Goal: Information Seeking & Learning: Learn about a topic

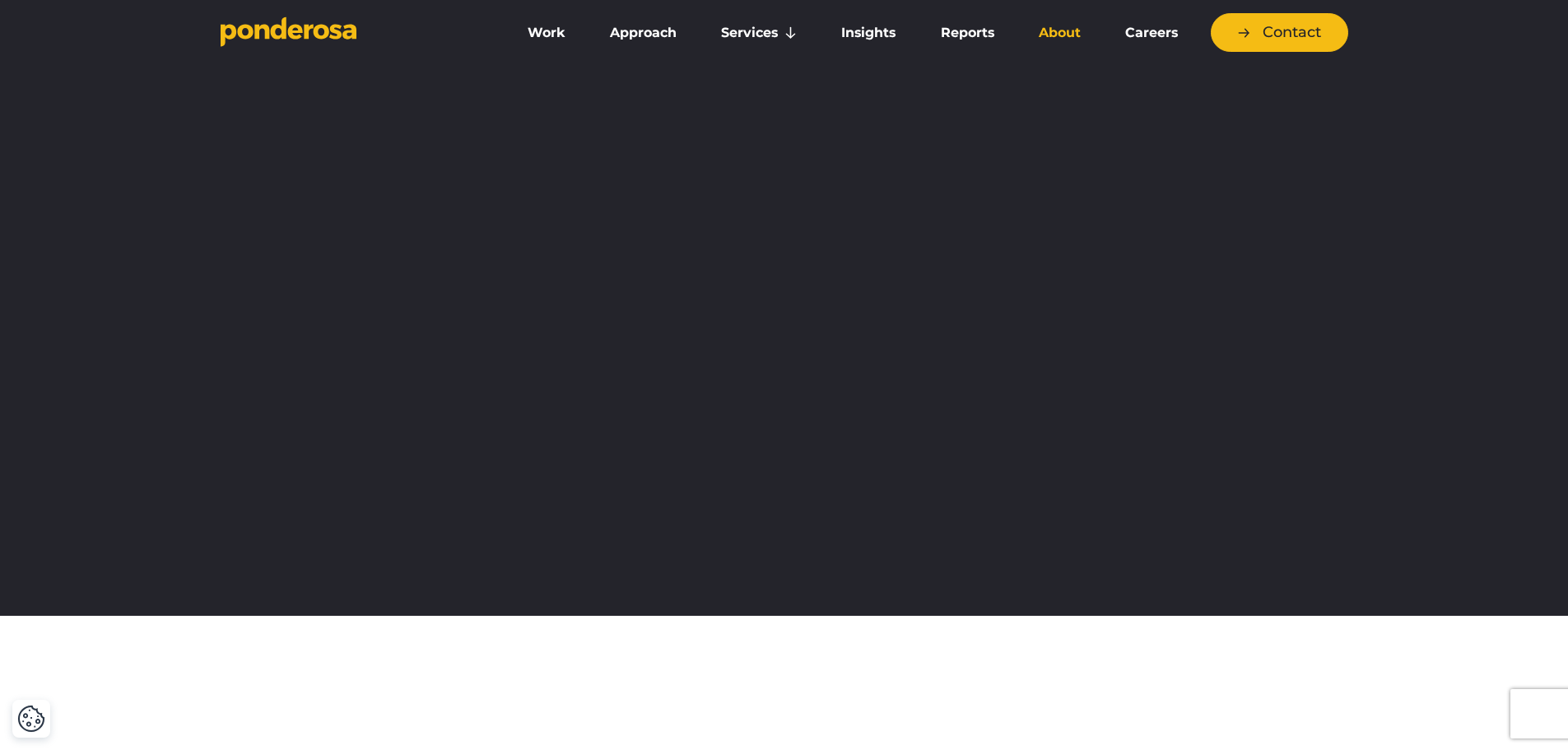
click at [1057, 33] on link "About" at bounding box center [1059, 33] width 80 height 35
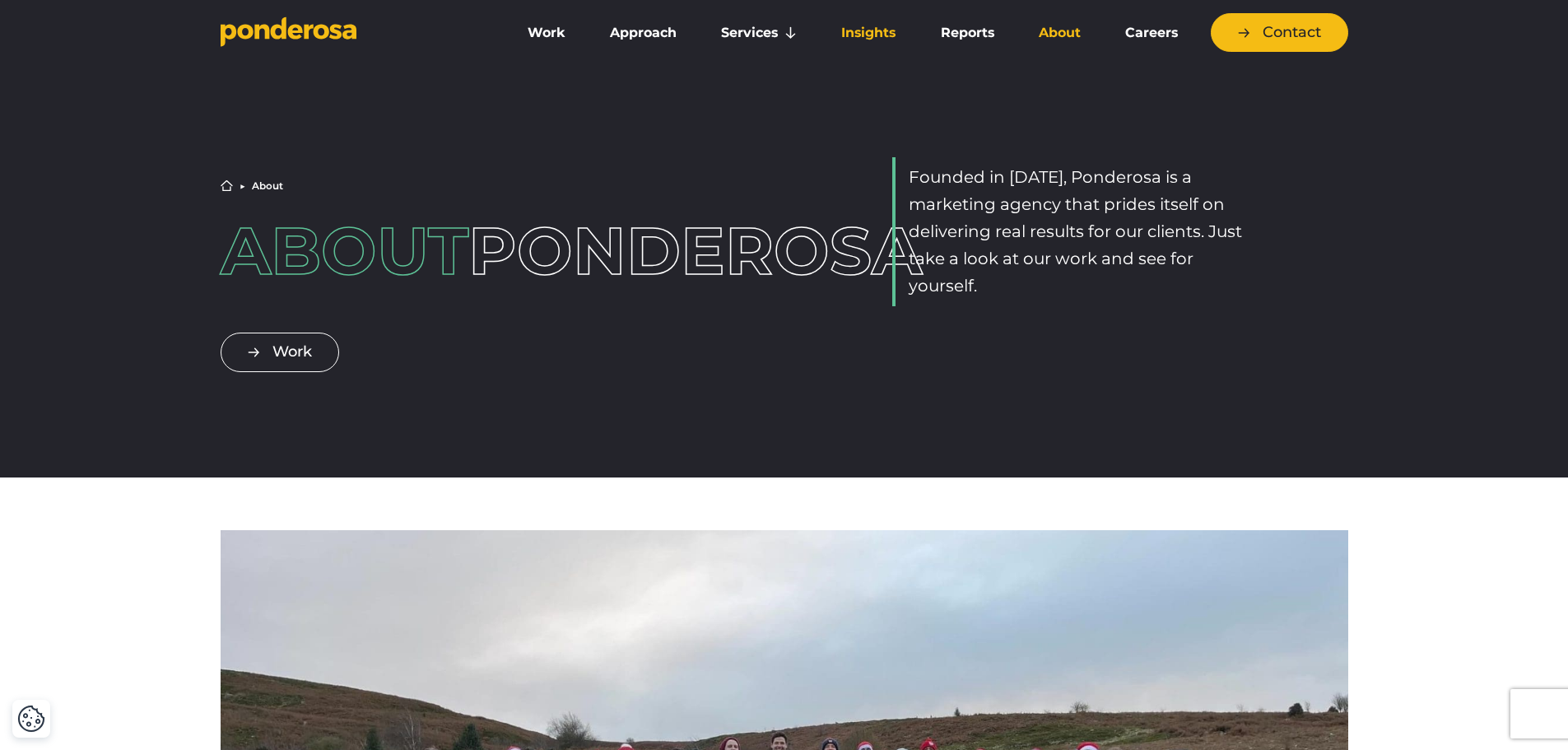
click at [870, 24] on link "Insights" at bounding box center [868, 33] width 92 height 35
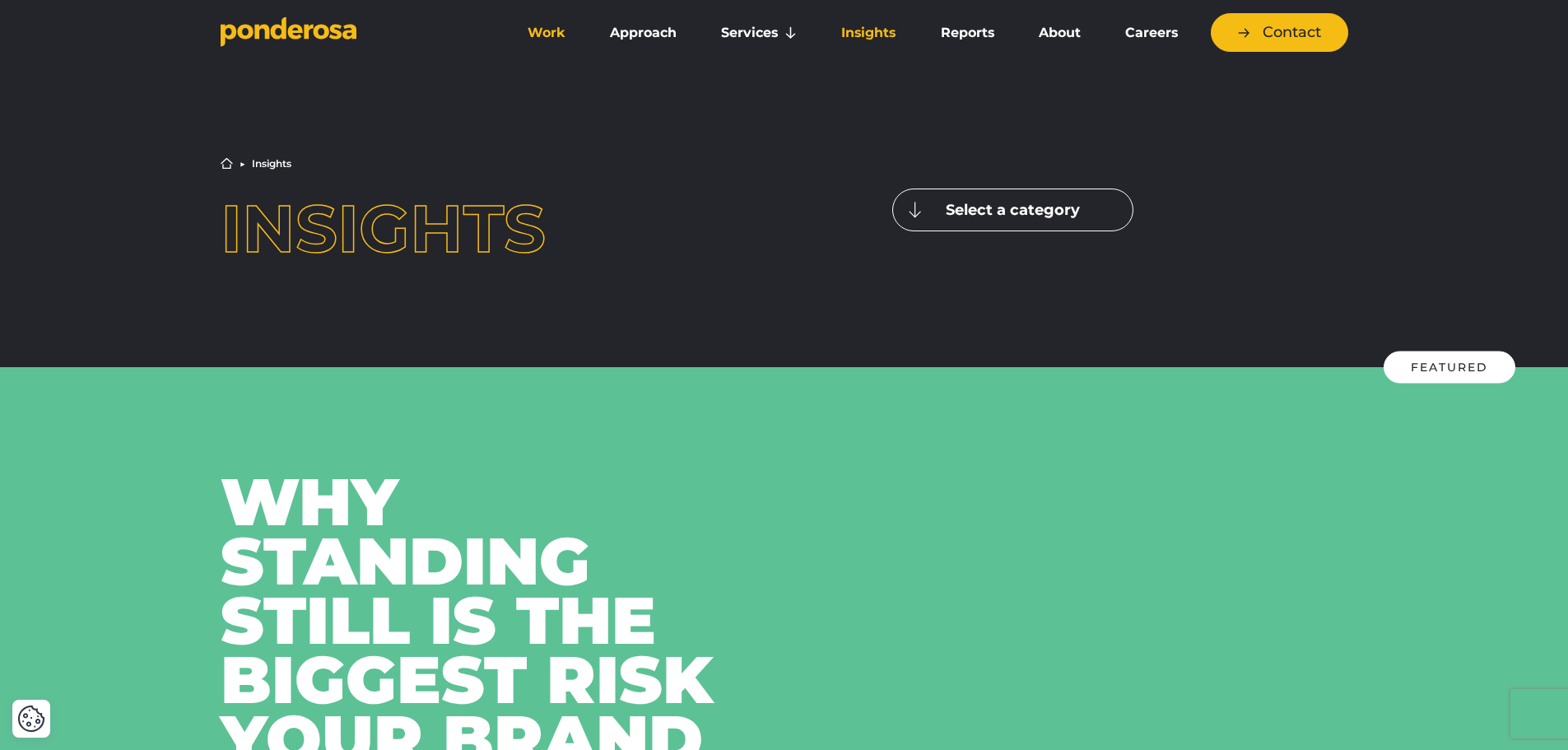
click at [549, 33] on link "Work" at bounding box center [546, 33] width 75 height 35
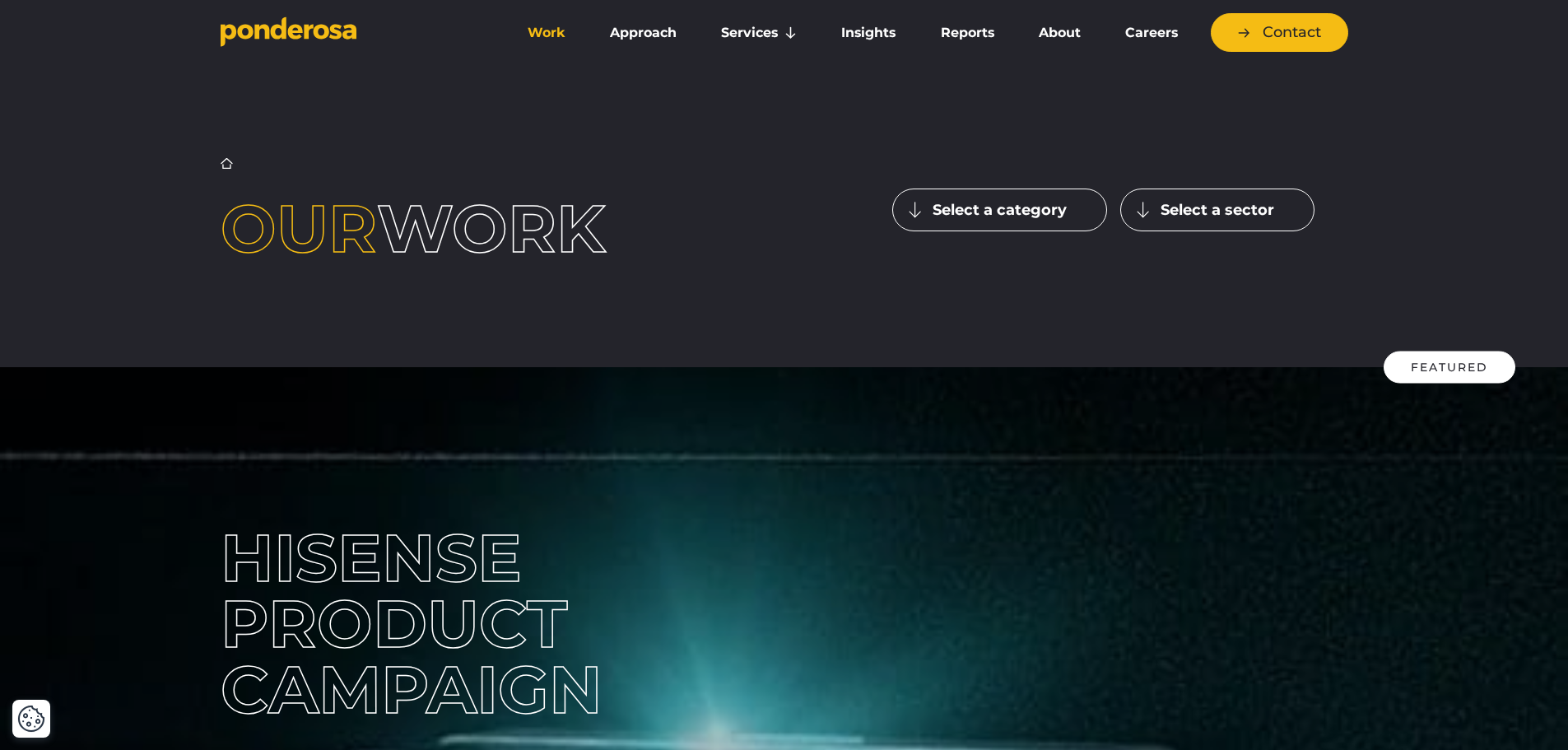
click at [956, 212] on button "Select a category" at bounding box center [999, 209] width 215 height 42
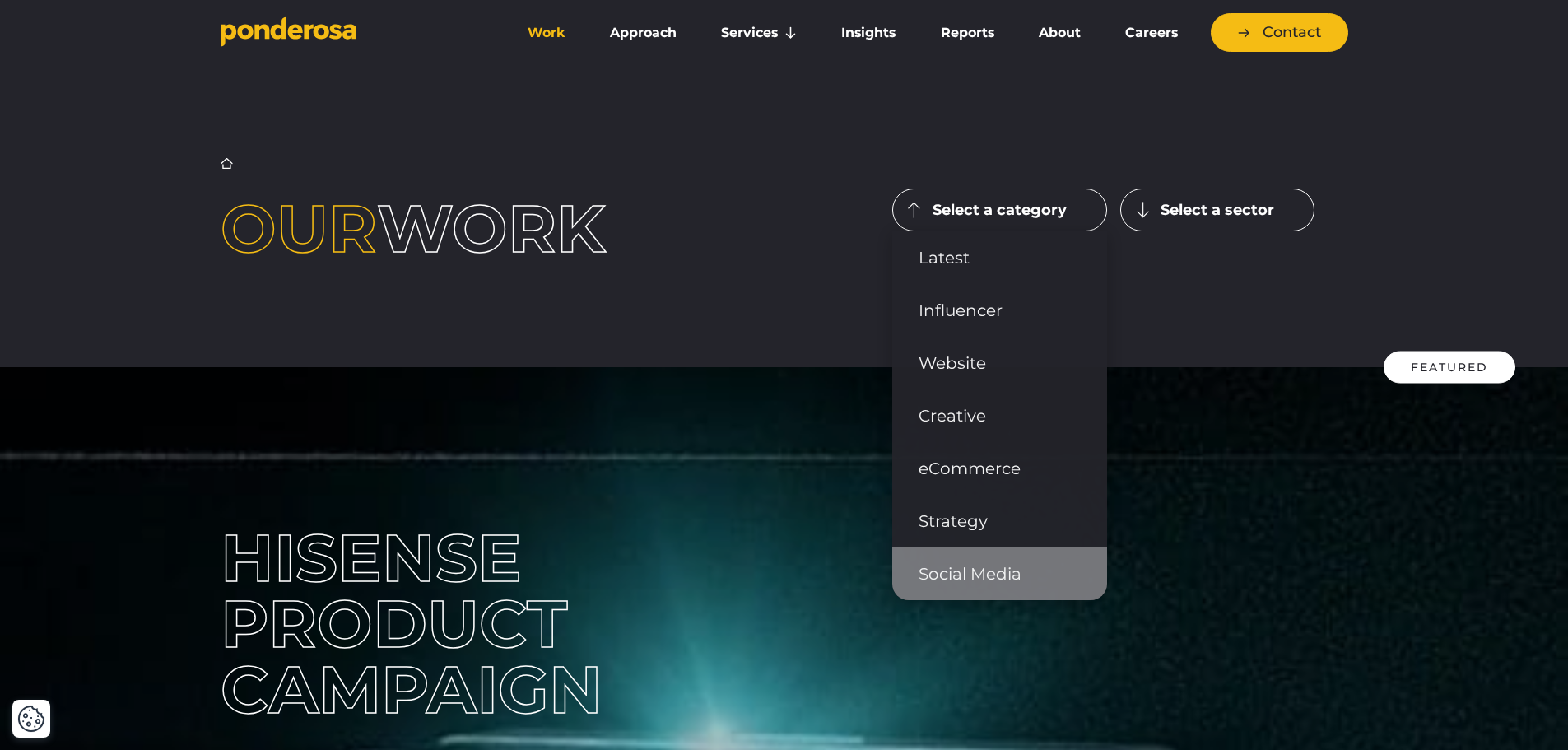
click at [967, 577] on link "Social Media" at bounding box center [999, 573] width 215 height 53
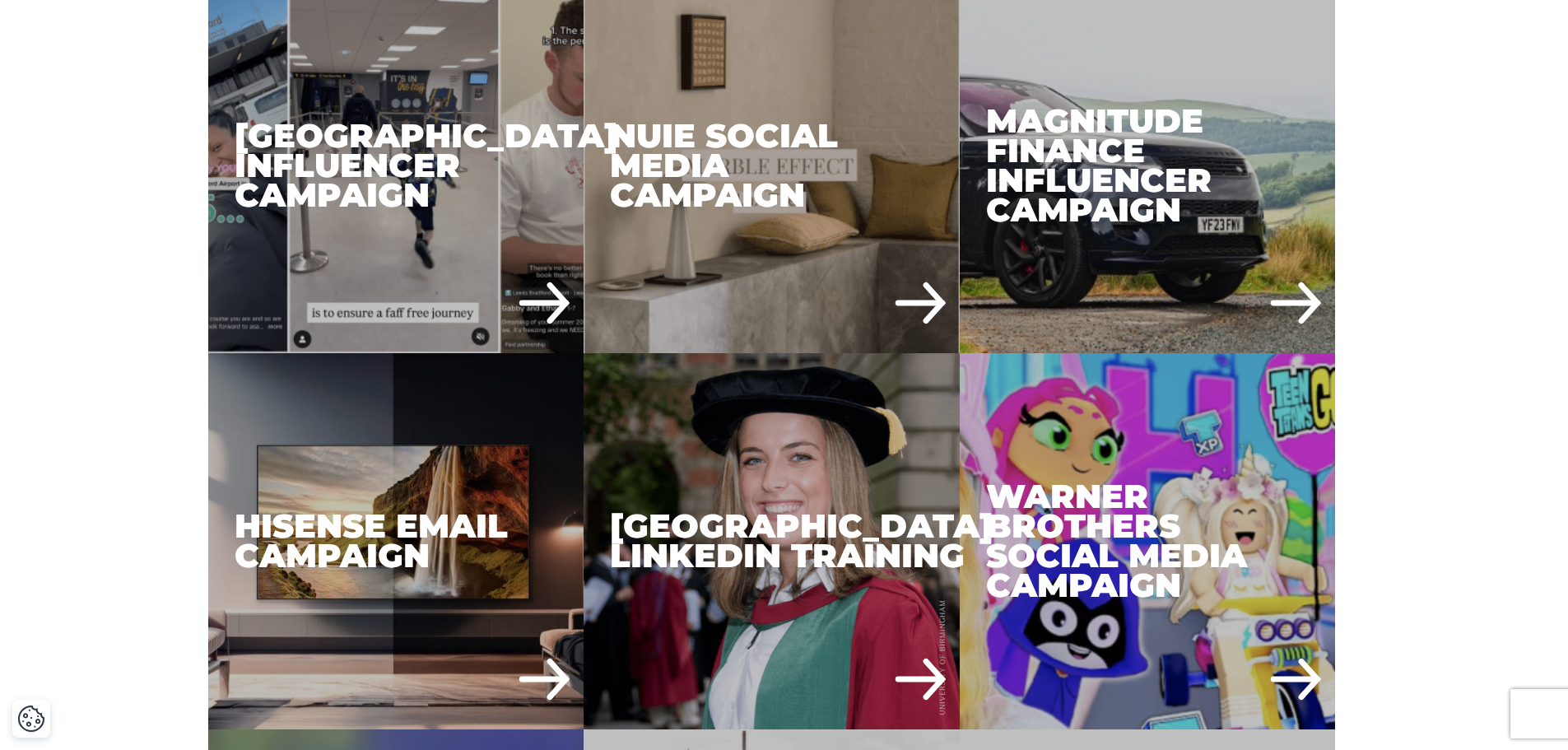
scroll to position [577, 0]
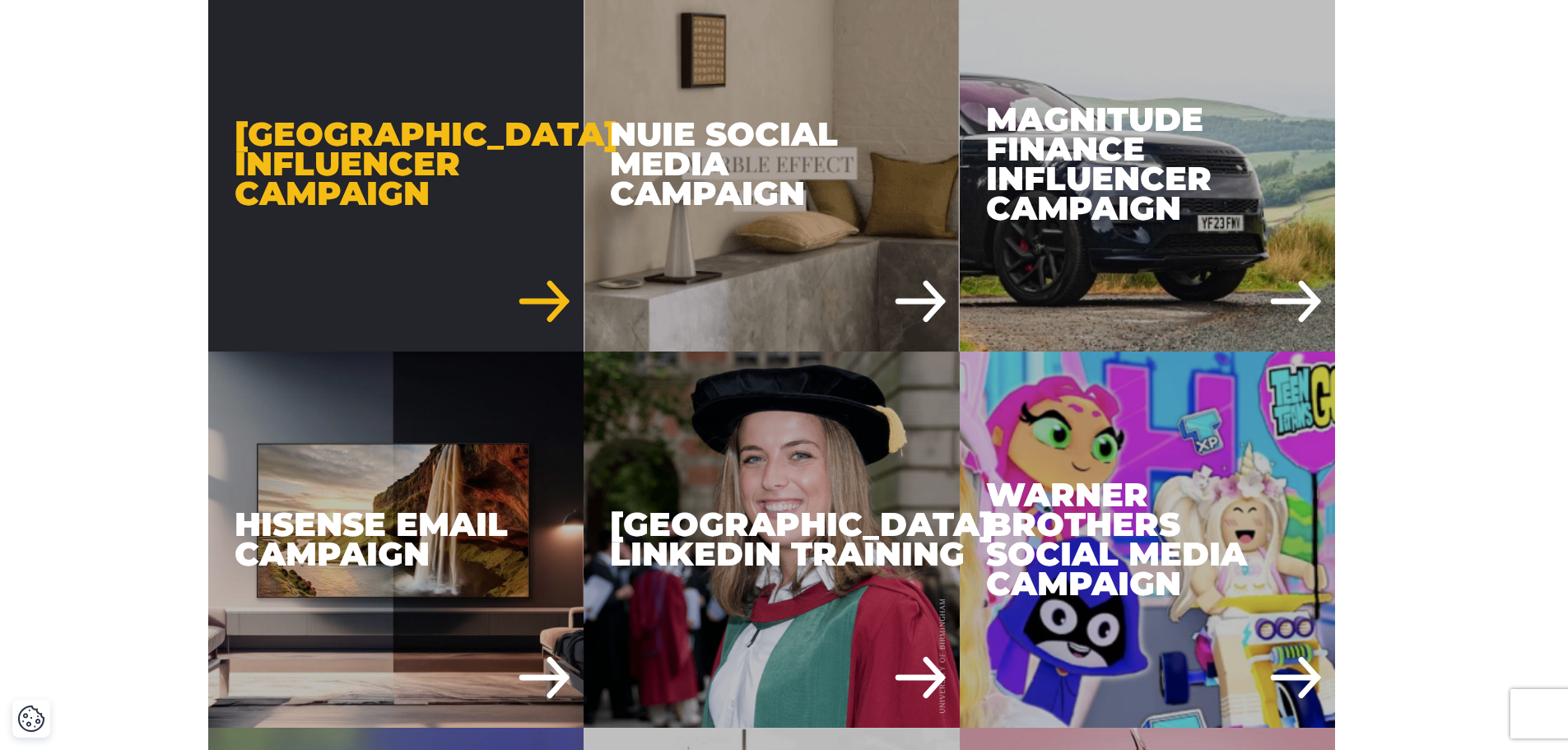
click at [341, 245] on div "[GEOGRAPHIC_DATA] Influencer Campaign" at bounding box center [396, 164] width 376 height 376
